Goal: Transaction & Acquisition: Purchase product/service

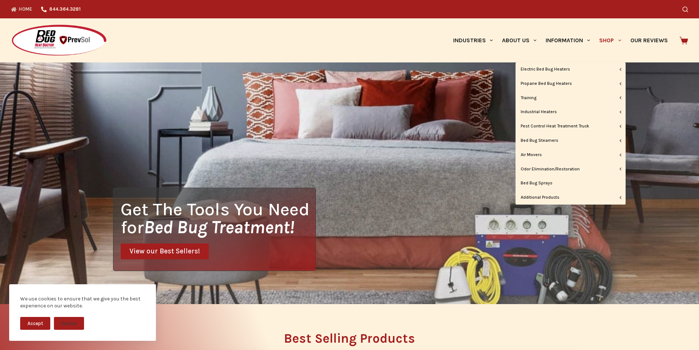
click at [607, 36] on link "Shop" at bounding box center [610, 40] width 31 height 44
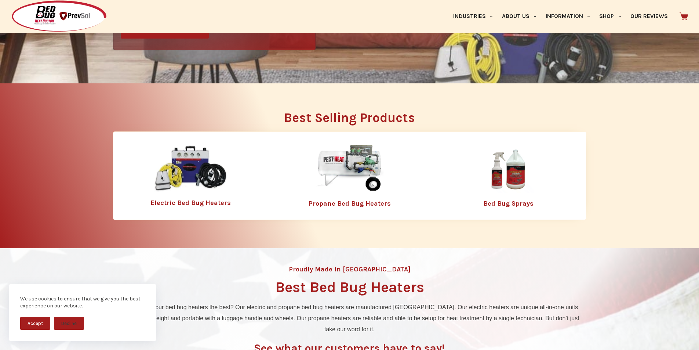
scroll to position [214, 0]
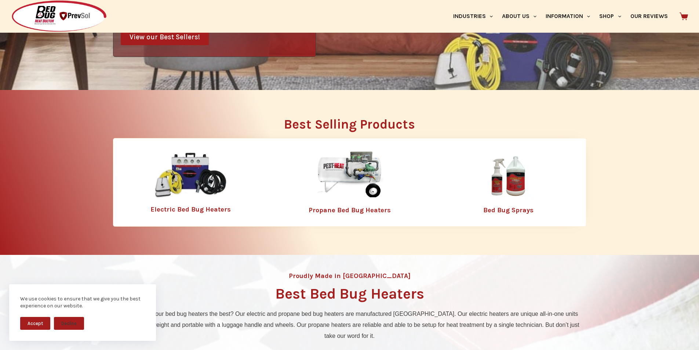
click at [483, 181] on img at bounding box center [508, 176] width 95 height 48
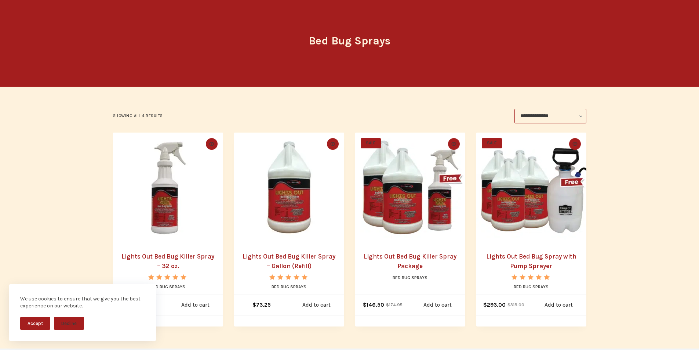
scroll to position [73, 0]
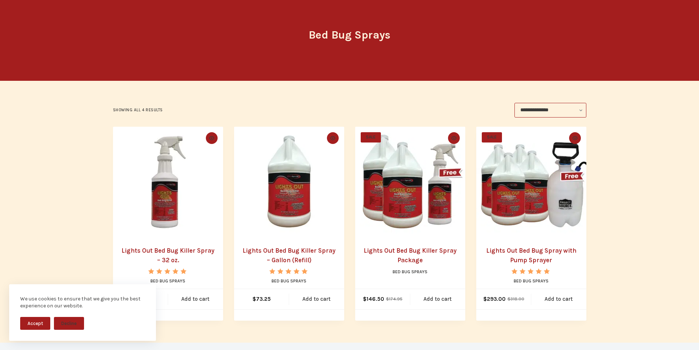
click at [394, 210] on img "Lights Out Bed Bug Killer Spray Package" at bounding box center [410, 182] width 110 height 110
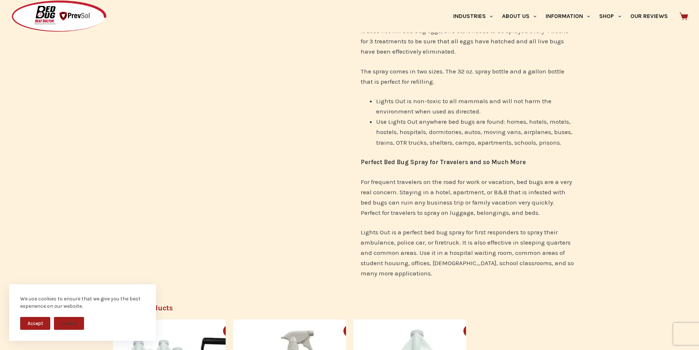
scroll to position [551, 0]
